Goal: Information Seeking & Learning: Learn about a topic

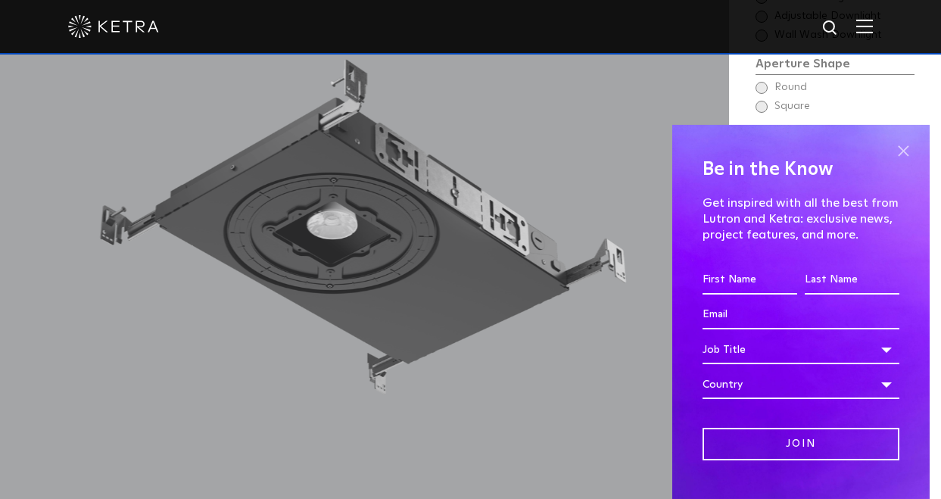
click at [905, 147] on span at bounding box center [903, 151] width 23 height 23
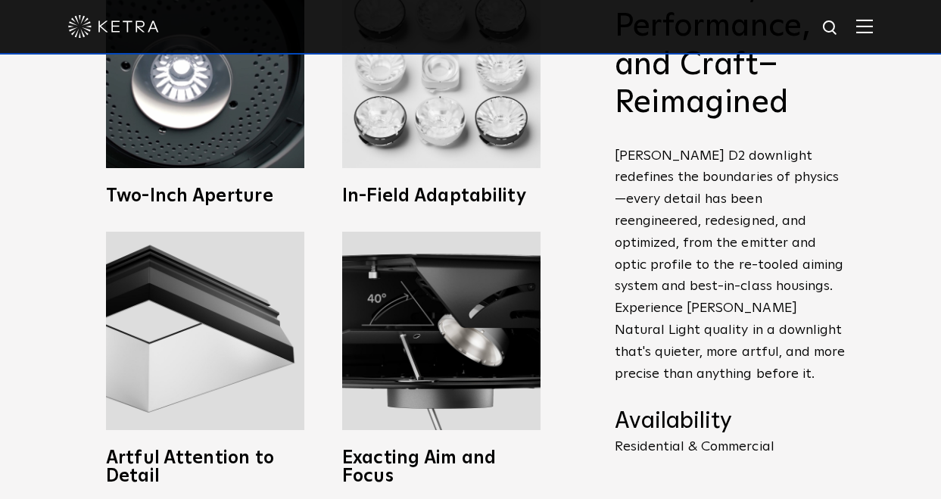
scroll to position [626, 0]
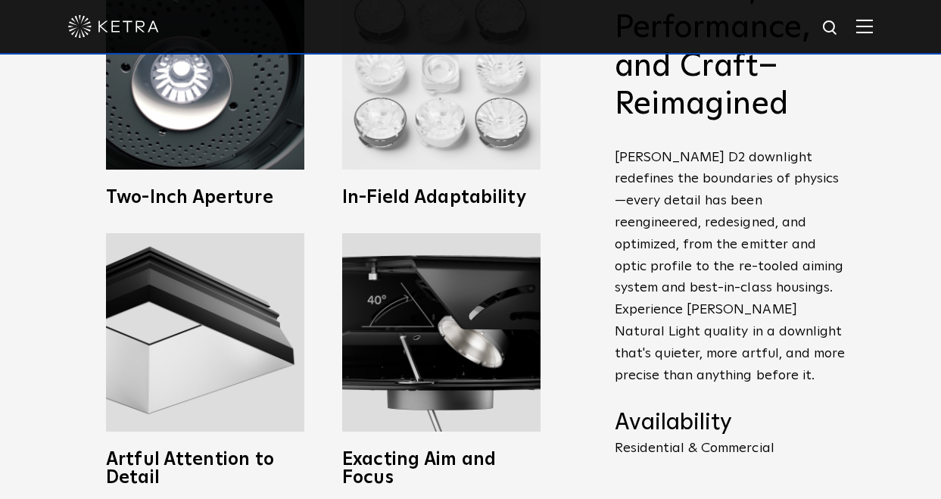
click at [465, 168] on img at bounding box center [441, 70] width 198 height 198
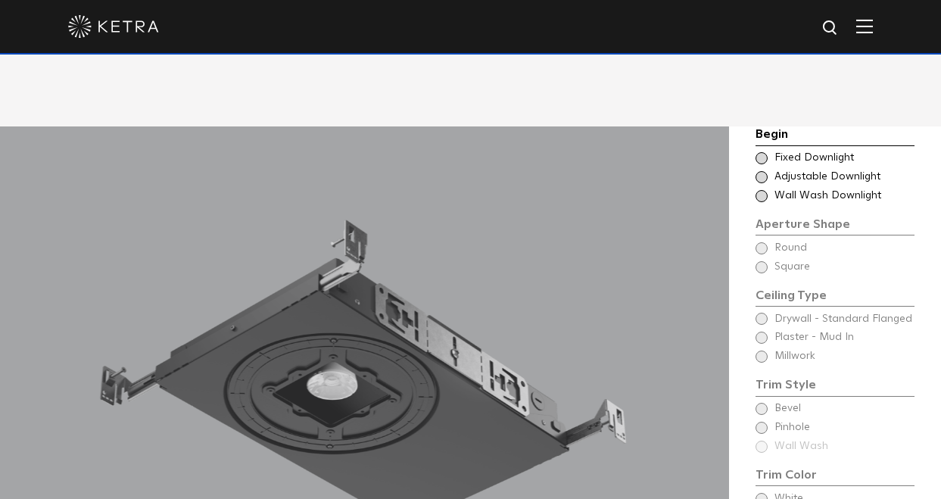
scroll to position [1114, 0]
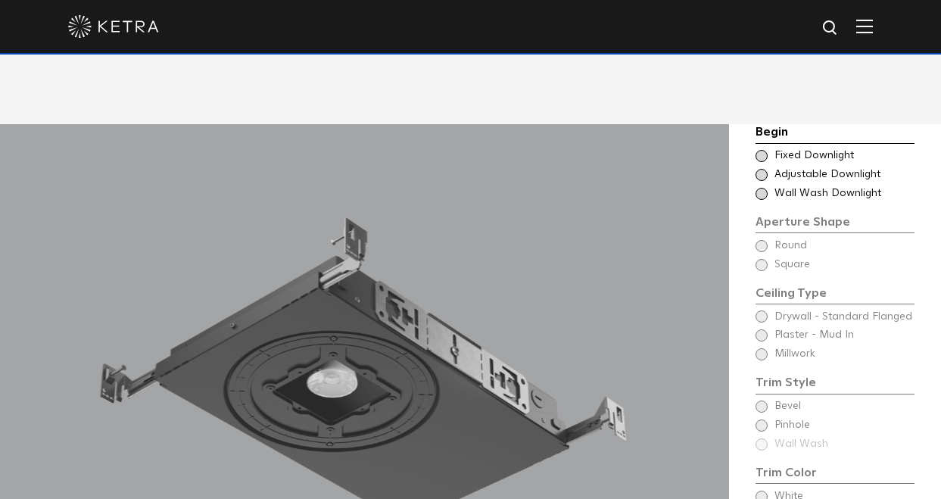
click at [763, 217] on div "Begin Choose Aperture Shape Fixed Downlight Choose Aperture Shape Adjustable Do…" at bounding box center [835, 385] width 159 height 525
click at [763, 218] on div "Begin Choose Aperture Shape Fixed Downlight Choose Aperture Shape Adjustable Do…" at bounding box center [835, 385] width 159 height 525
click at [765, 150] on span at bounding box center [762, 156] width 12 height 12
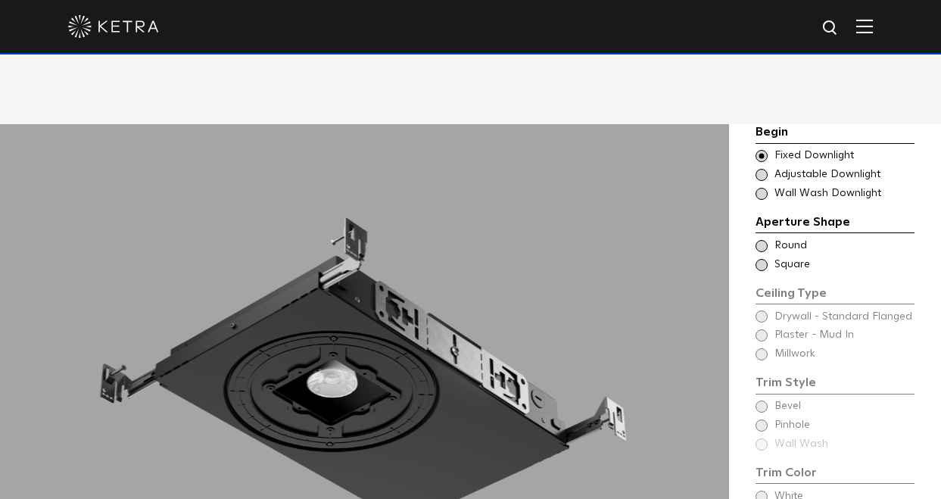
click at [762, 240] on span at bounding box center [762, 246] width 12 height 12
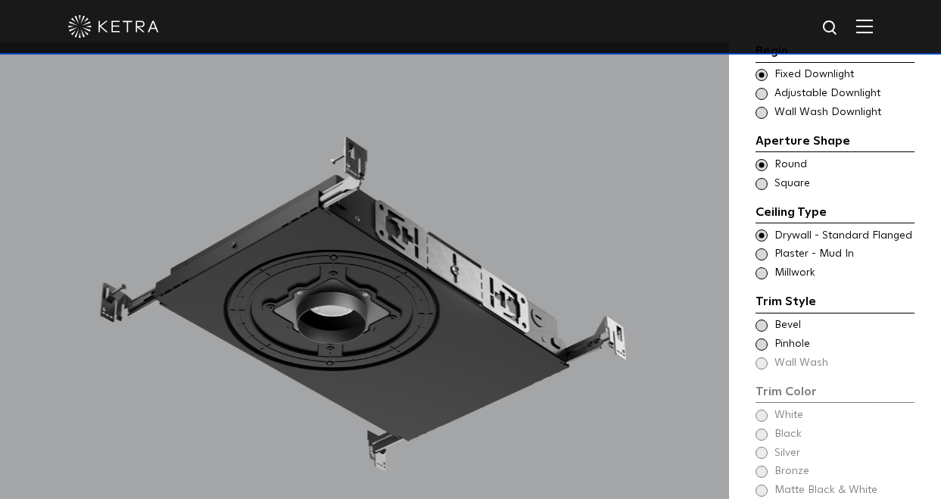
scroll to position [1195, 0]
click at [765, 230] on span at bounding box center [762, 236] width 12 height 12
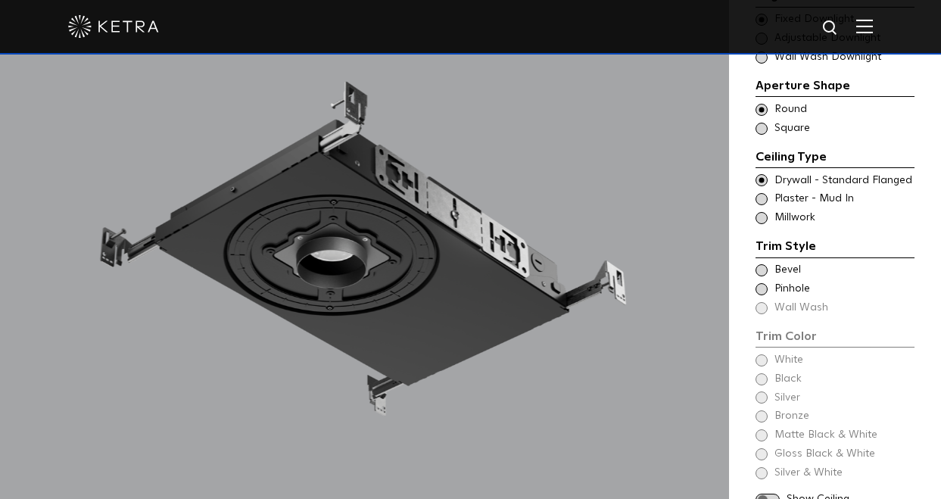
scroll to position [1251, 0]
click at [762, 263] on span at bounding box center [762, 269] width 12 height 12
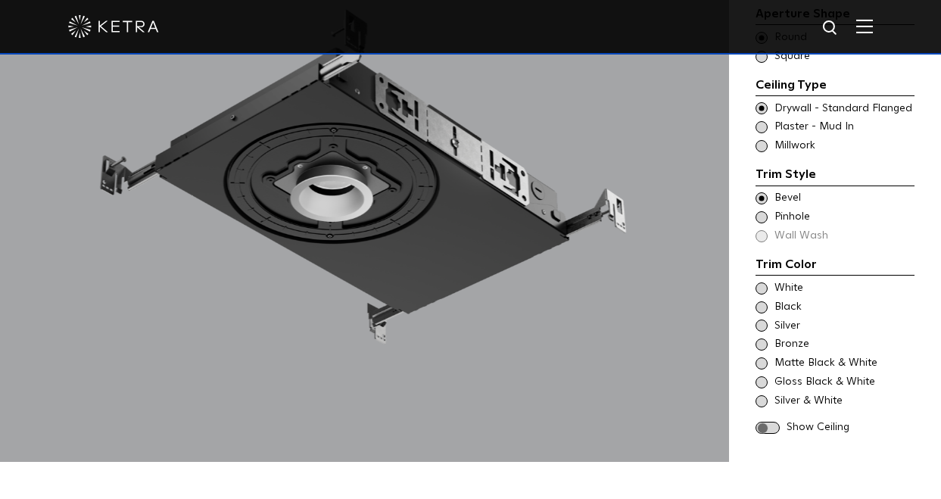
scroll to position [1341, 0]
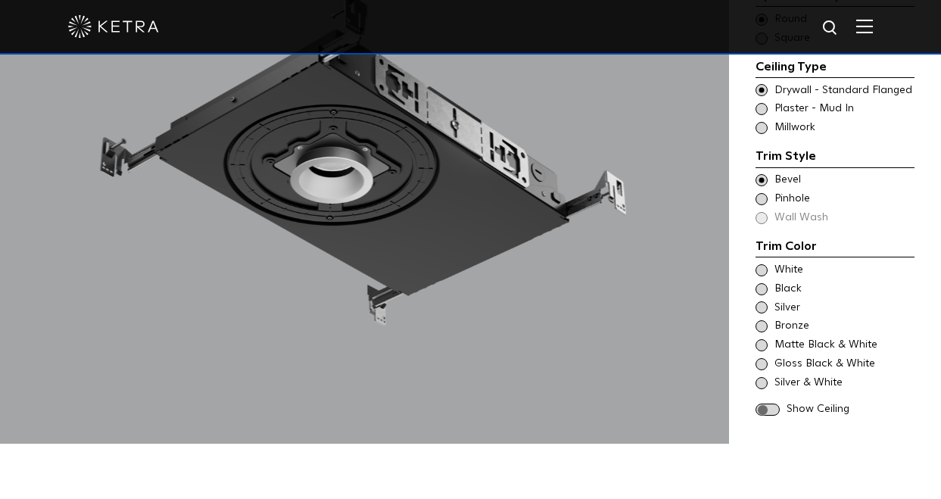
click at [763, 193] on span at bounding box center [762, 199] width 12 height 12
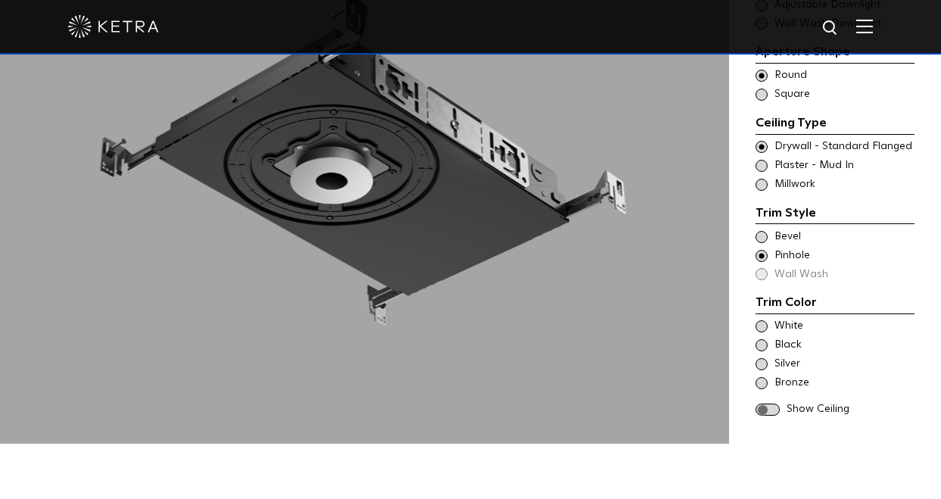
click at [762, 141] on span at bounding box center [762, 147] width 12 height 12
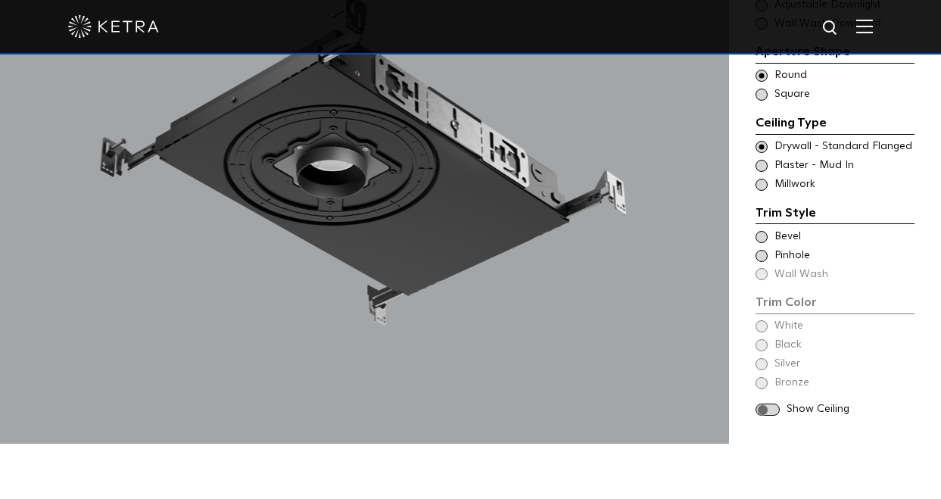
click at [764, 231] on span at bounding box center [762, 237] width 12 height 12
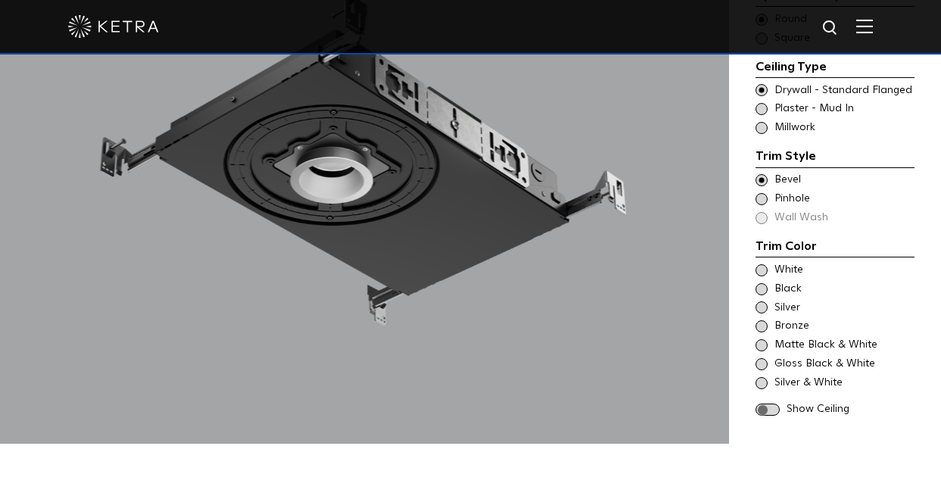
click at [758, 264] on span at bounding box center [762, 270] width 12 height 12
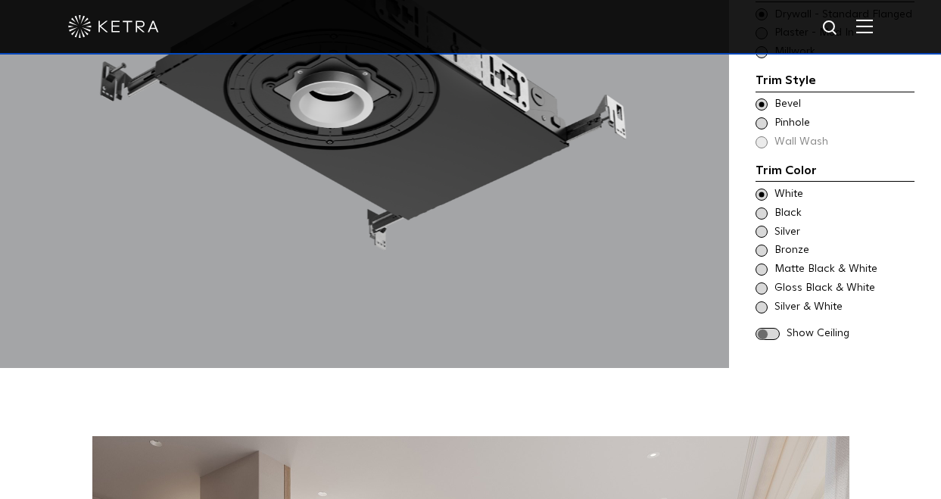
scroll to position [1417, 0]
click at [769, 327] on span at bounding box center [768, 333] width 24 height 13
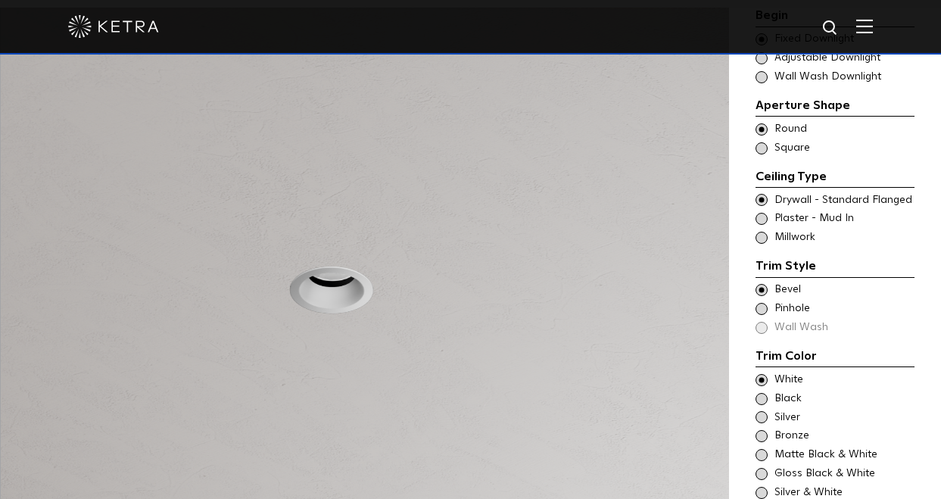
scroll to position [1227, 0]
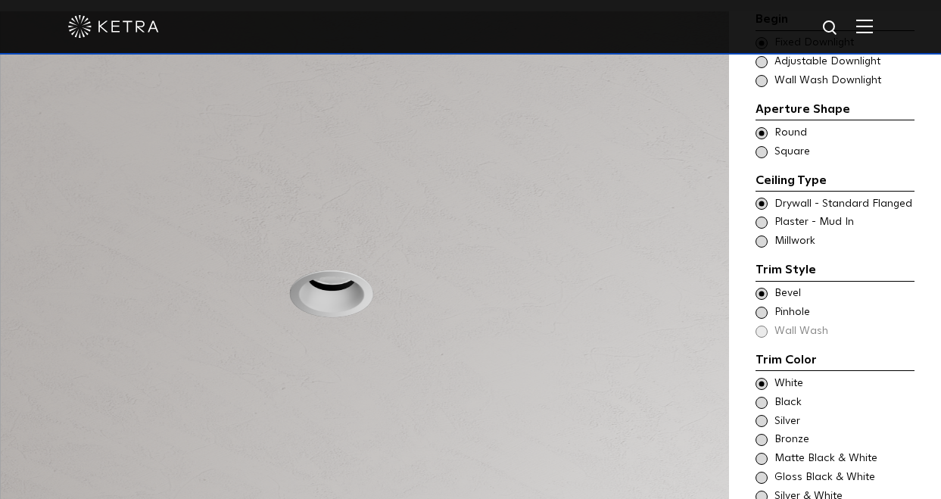
click at [282, 275] on div at bounding box center [364, 284] width 729 height 546
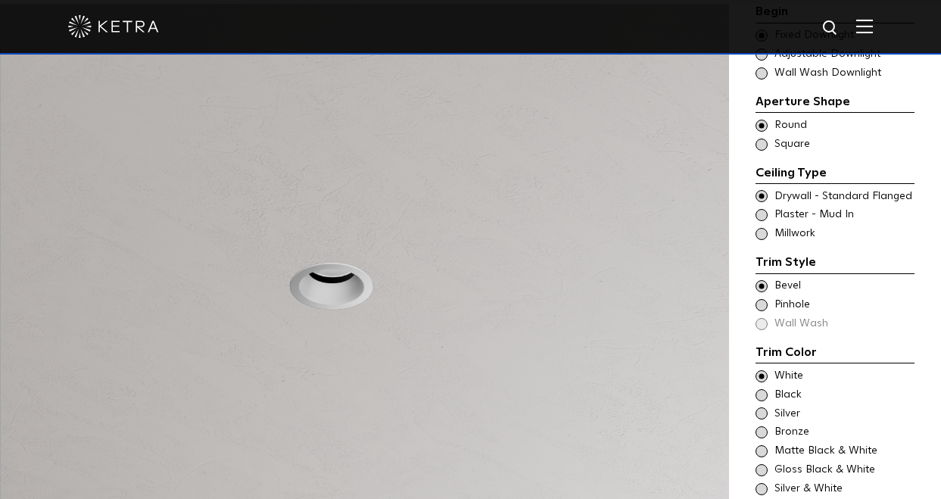
scroll to position [1203, 0]
